Goal: Check status: Check status

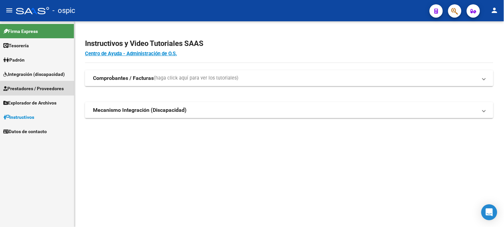
click at [45, 88] on span "Prestadores / Proveedores" at bounding box center [33, 88] width 60 height 7
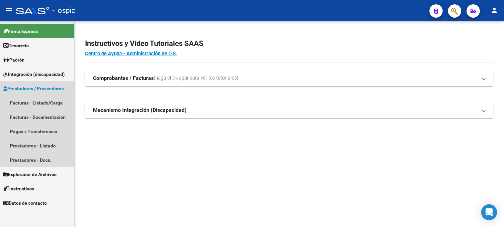
click at [46, 92] on span "Prestadores / Proveedores" at bounding box center [33, 88] width 60 height 7
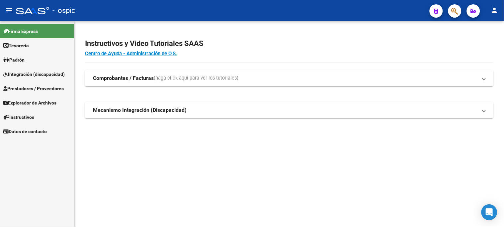
click at [48, 75] on span "Integración (discapacidad)" at bounding box center [33, 73] width 61 height 7
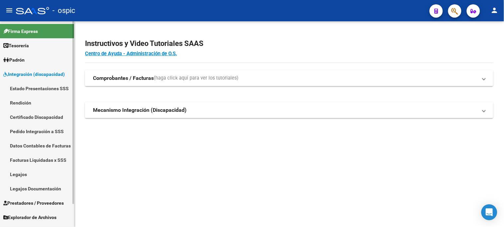
click at [25, 174] on link "Legajos" at bounding box center [37, 174] width 74 height 14
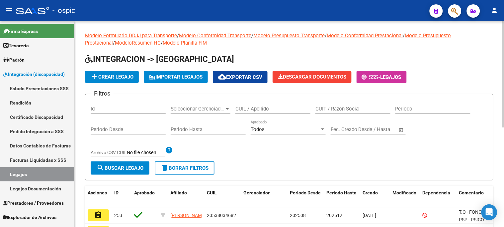
drag, startPoint x: 260, startPoint y: 108, endPoint x: 263, endPoint y: 107, distance: 3.4
click at [260, 108] on input "CUIL / Apellido" at bounding box center [273, 109] width 75 height 6
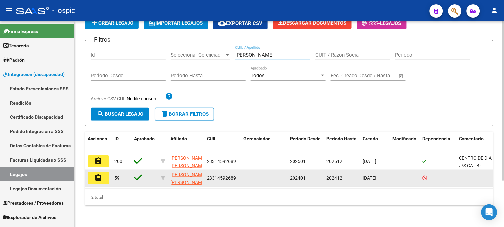
scroll to position [59, 0]
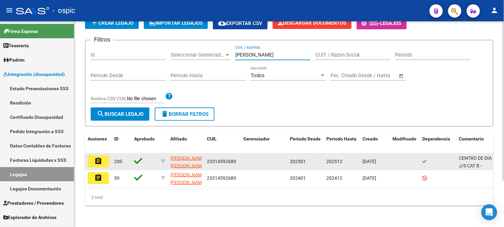
type input "[PERSON_NAME]"
click at [104, 155] on button "assignment" at bounding box center [98, 161] width 21 height 12
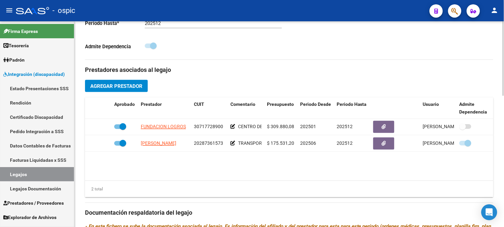
scroll to position [221, 0]
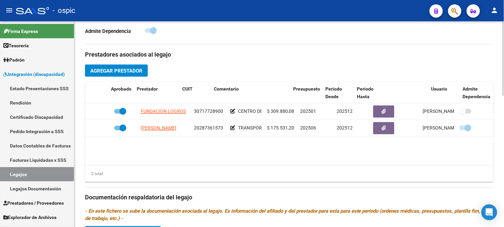
drag, startPoint x: 320, startPoint y: 92, endPoint x: 327, endPoint y: 92, distance: 6.6
click at [327, 92] on div "Aprobado Prestador CUIT Comentario Presupuesto Periodo Desde Periodo Hasta Usua…" at bounding box center [289, 93] width 409 height 22
